Goal: Find specific page/section: Find specific page/section

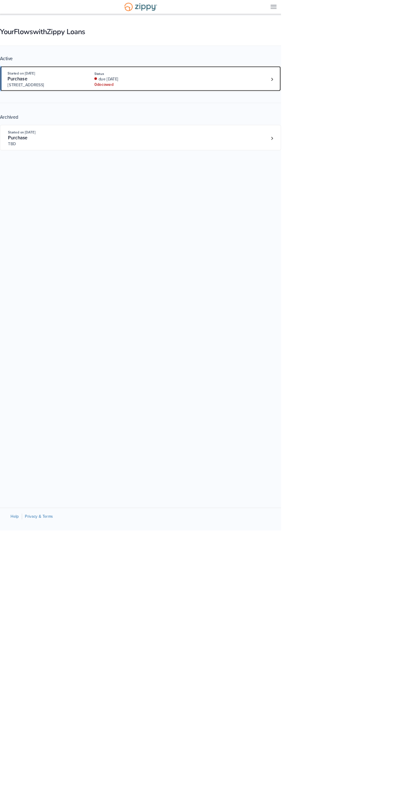
click at [40, 126] on span "[STREET_ADDRESS]" at bounding box center [65, 125] width 108 height 8
